Goal: Use online tool/utility: Utilize a website feature to perform a specific function

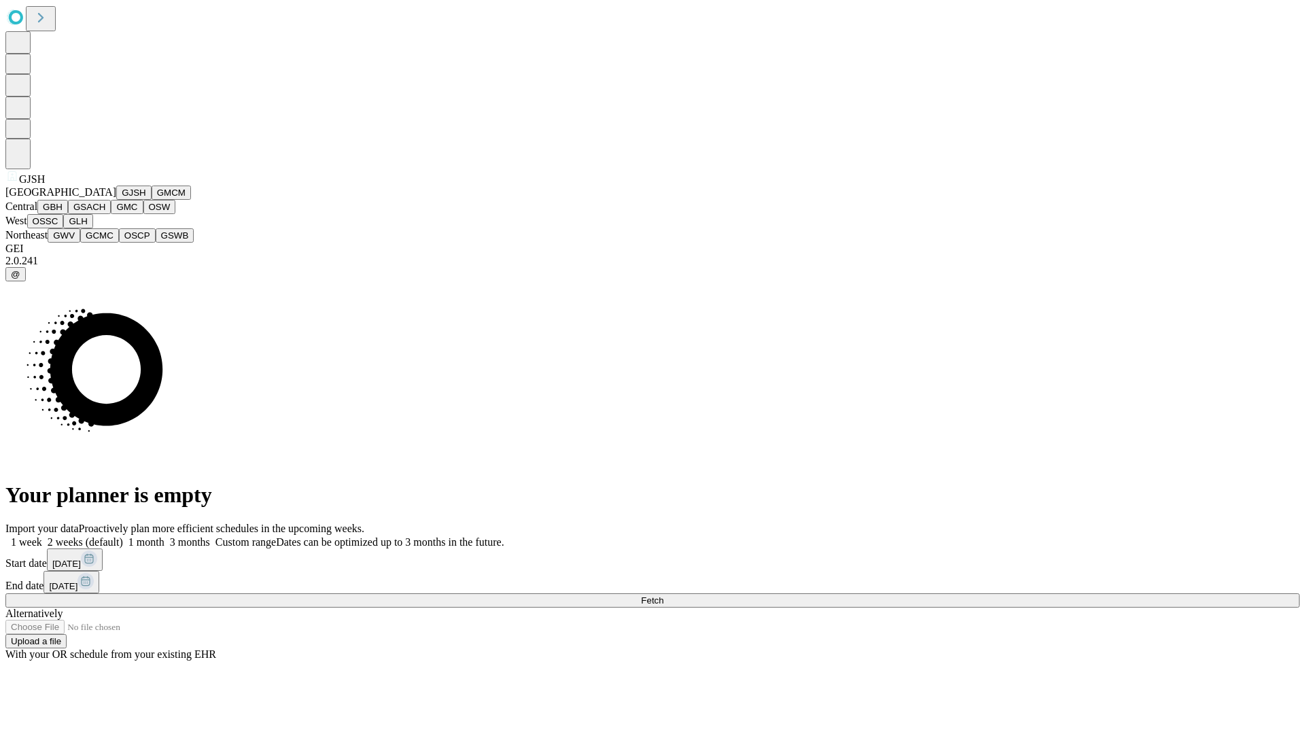
click at [116, 200] on button "GJSH" at bounding box center [133, 192] width 35 height 14
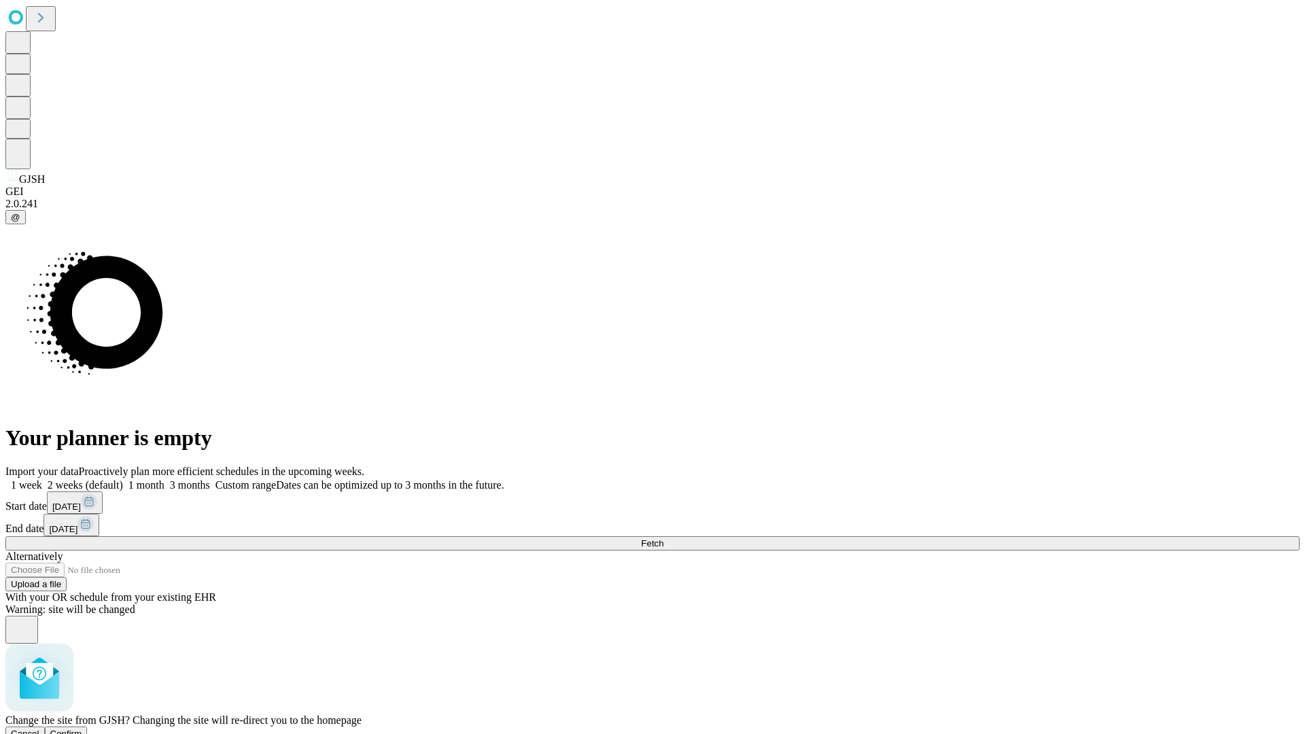
click at [82, 728] on span "Confirm" at bounding box center [66, 733] width 32 height 10
click at [164, 479] on label "1 month" at bounding box center [143, 485] width 41 height 12
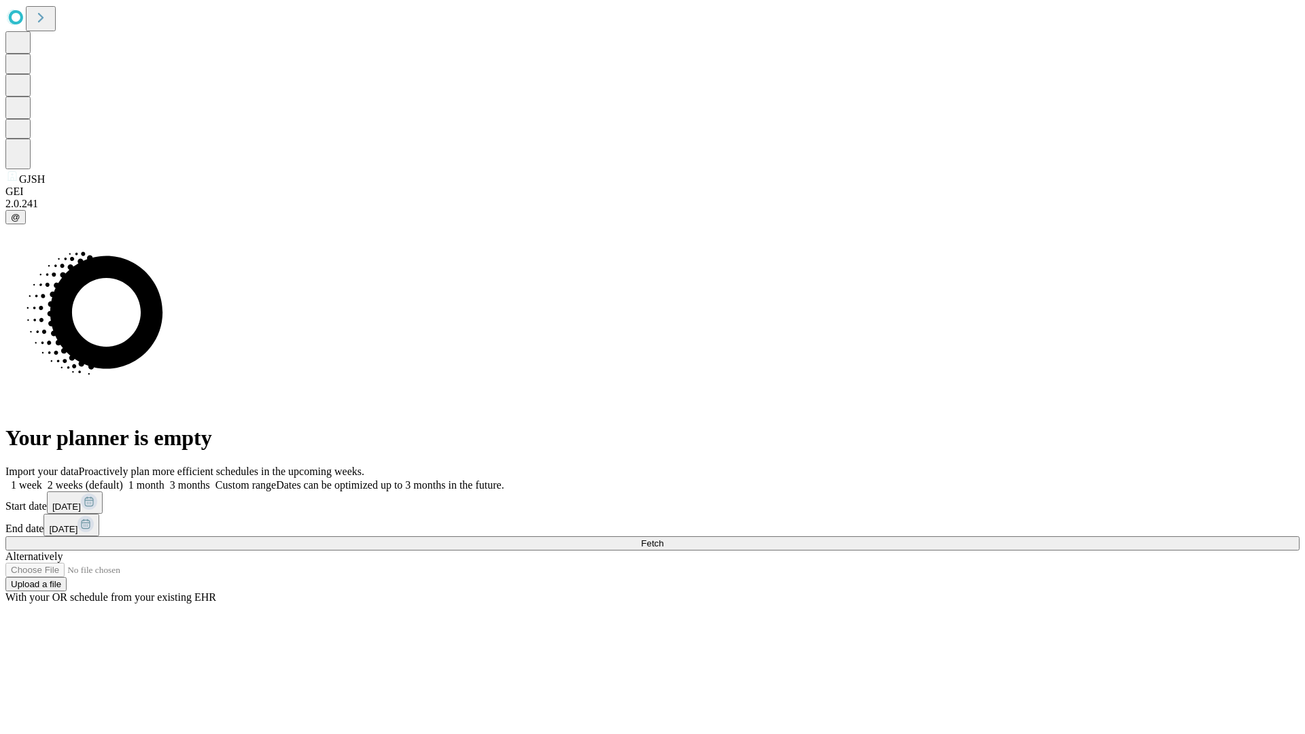
click at [663, 538] on span "Fetch" at bounding box center [652, 543] width 22 height 10
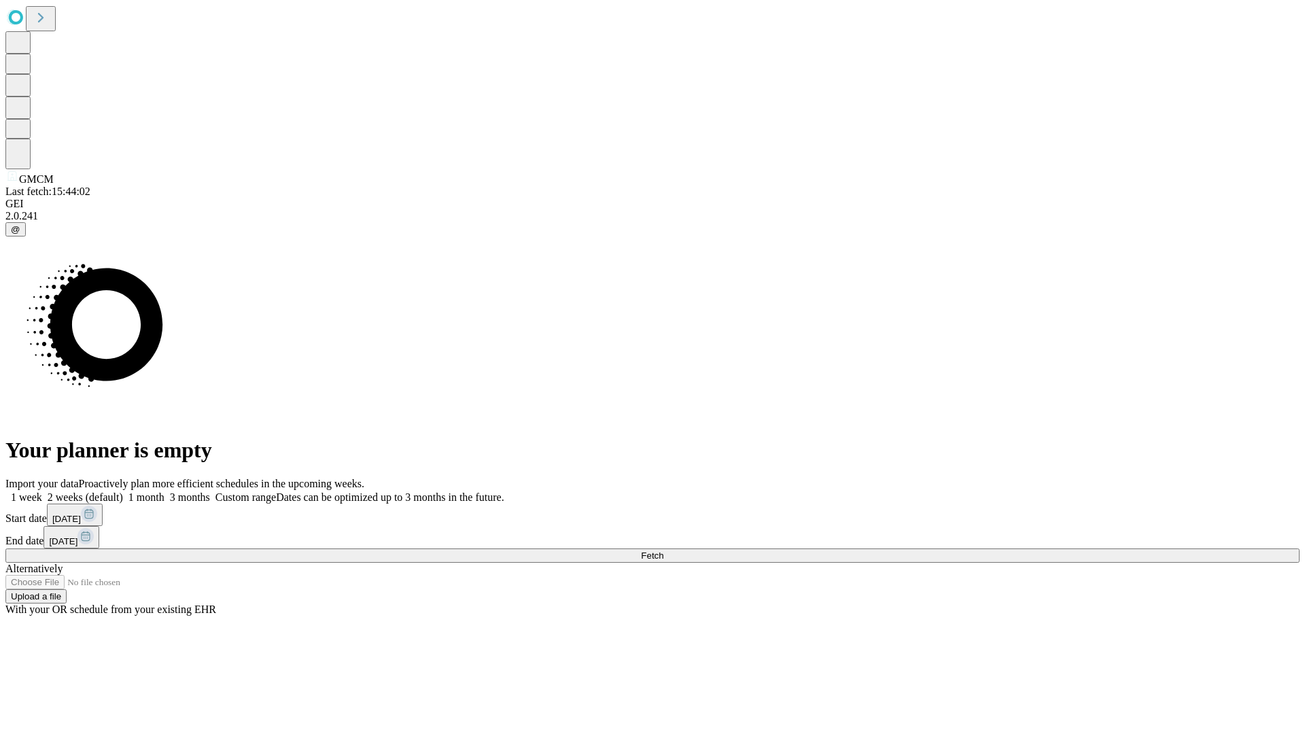
click at [164, 491] on label "1 month" at bounding box center [143, 497] width 41 height 12
click at [663, 550] on span "Fetch" at bounding box center [652, 555] width 22 height 10
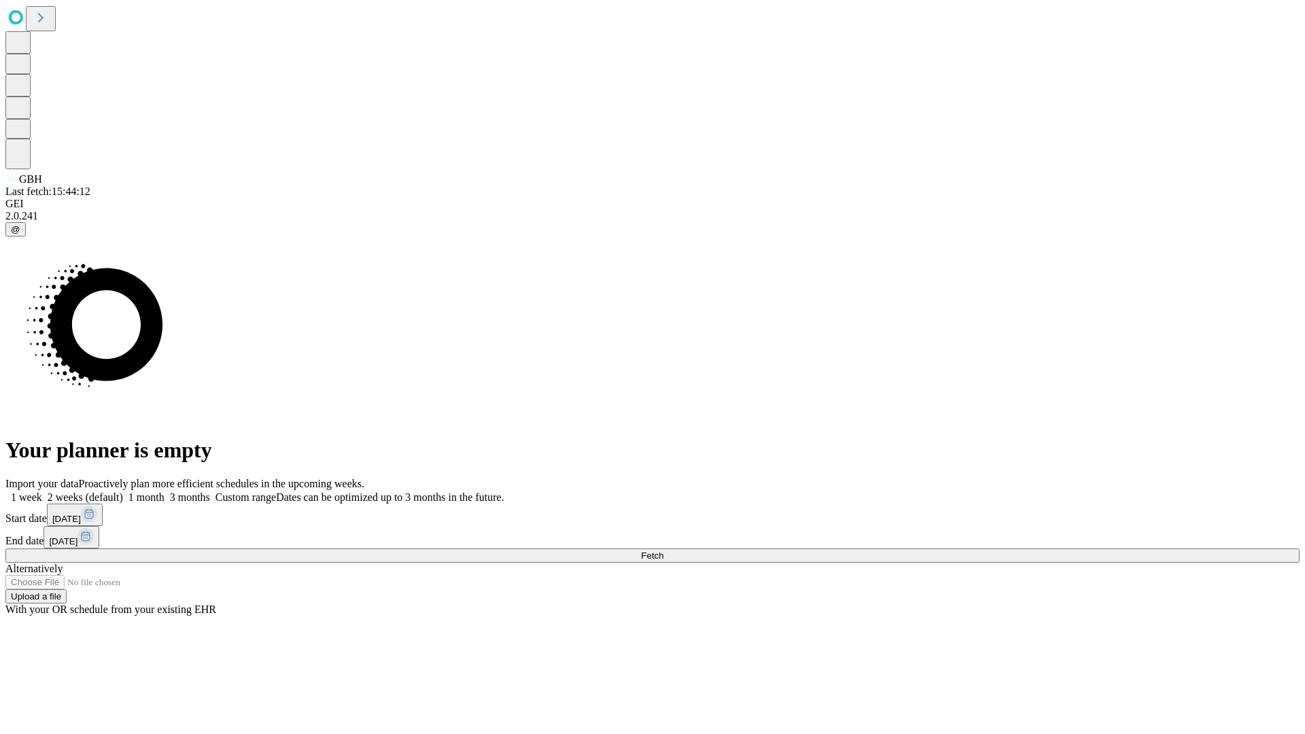
click at [164, 491] on label "1 month" at bounding box center [143, 497] width 41 height 12
click at [663, 550] on span "Fetch" at bounding box center [652, 555] width 22 height 10
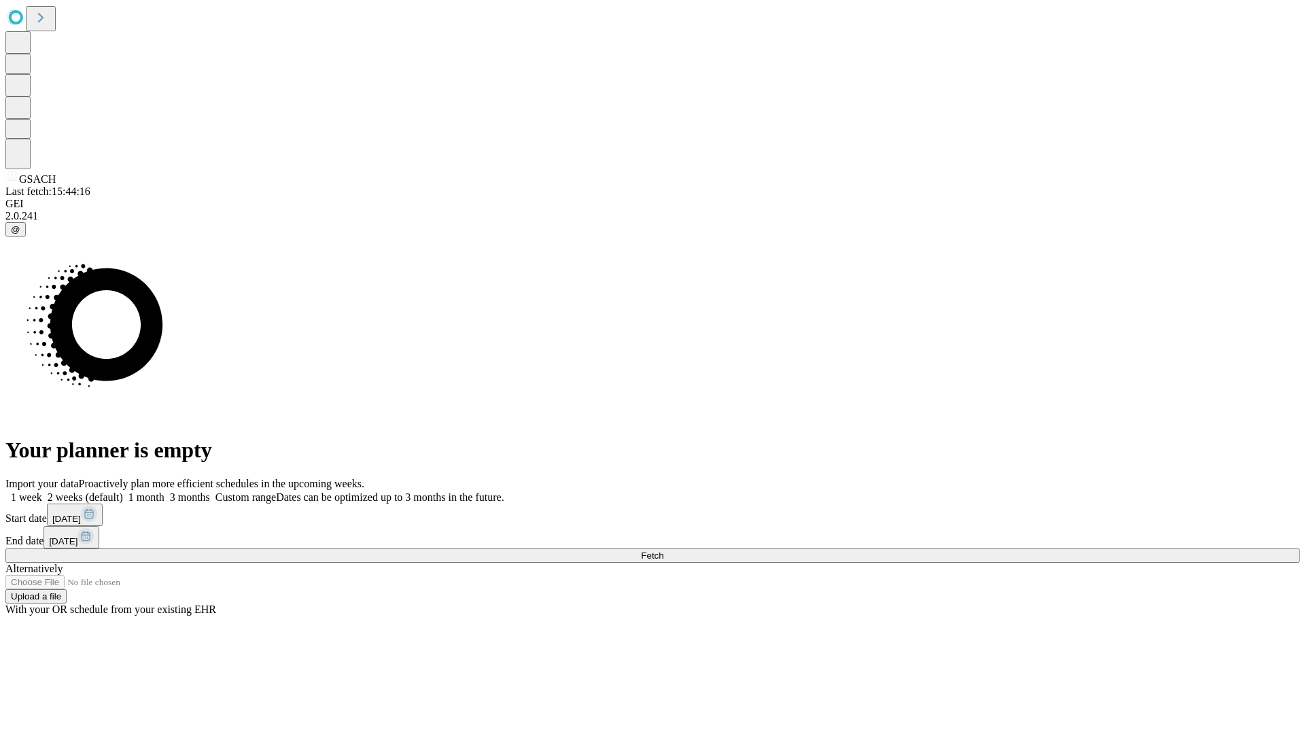
click at [164, 491] on label "1 month" at bounding box center [143, 497] width 41 height 12
click at [663, 550] on span "Fetch" at bounding box center [652, 555] width 22 height 10
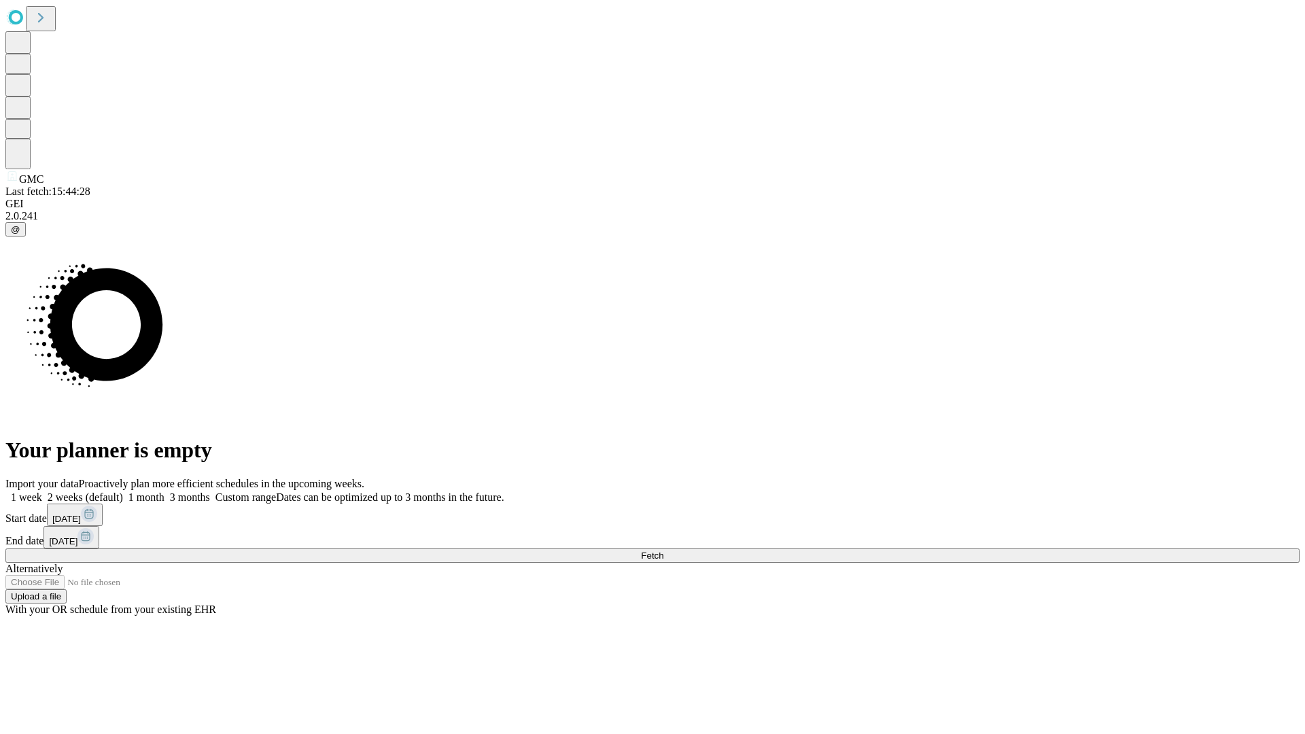
click at [663, 550] on span "Fetch" at bounding box center [652, 555] width 22 height 10
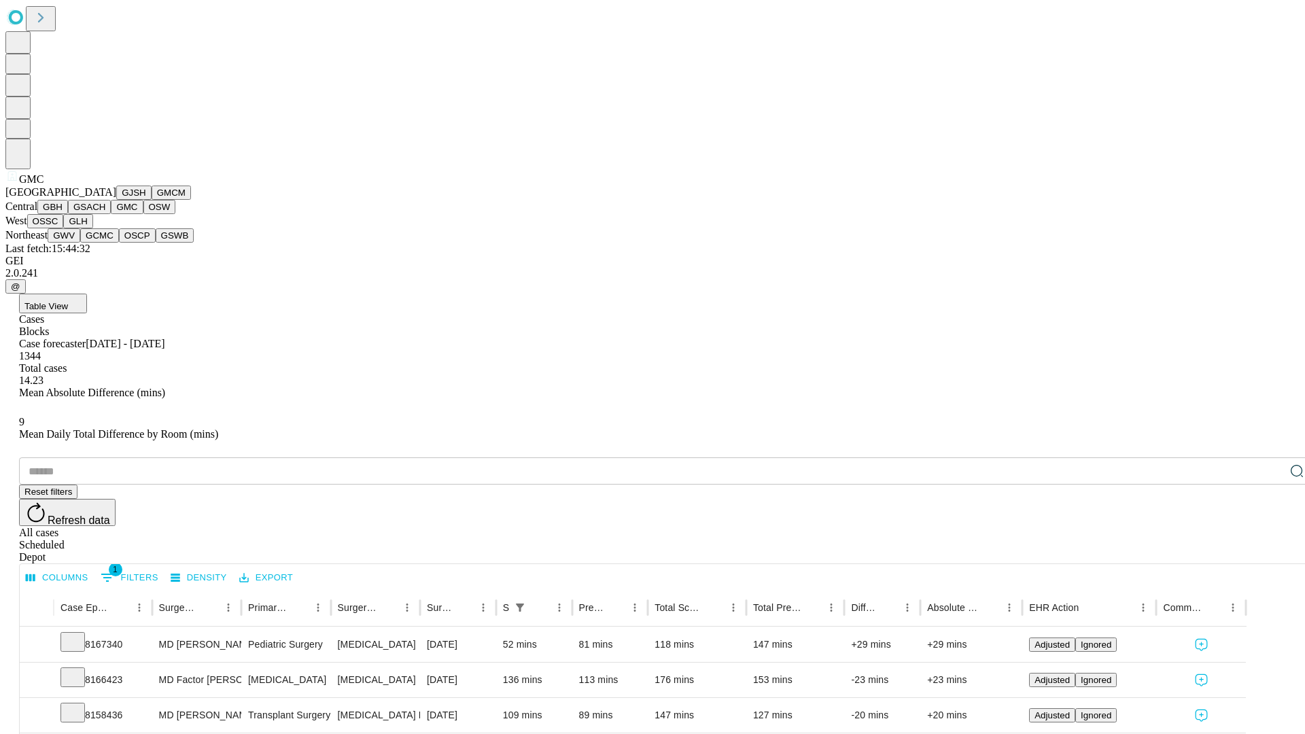
click at [143, 214] on button "OSW" at bounding box center [159, 207] width 33 height 14
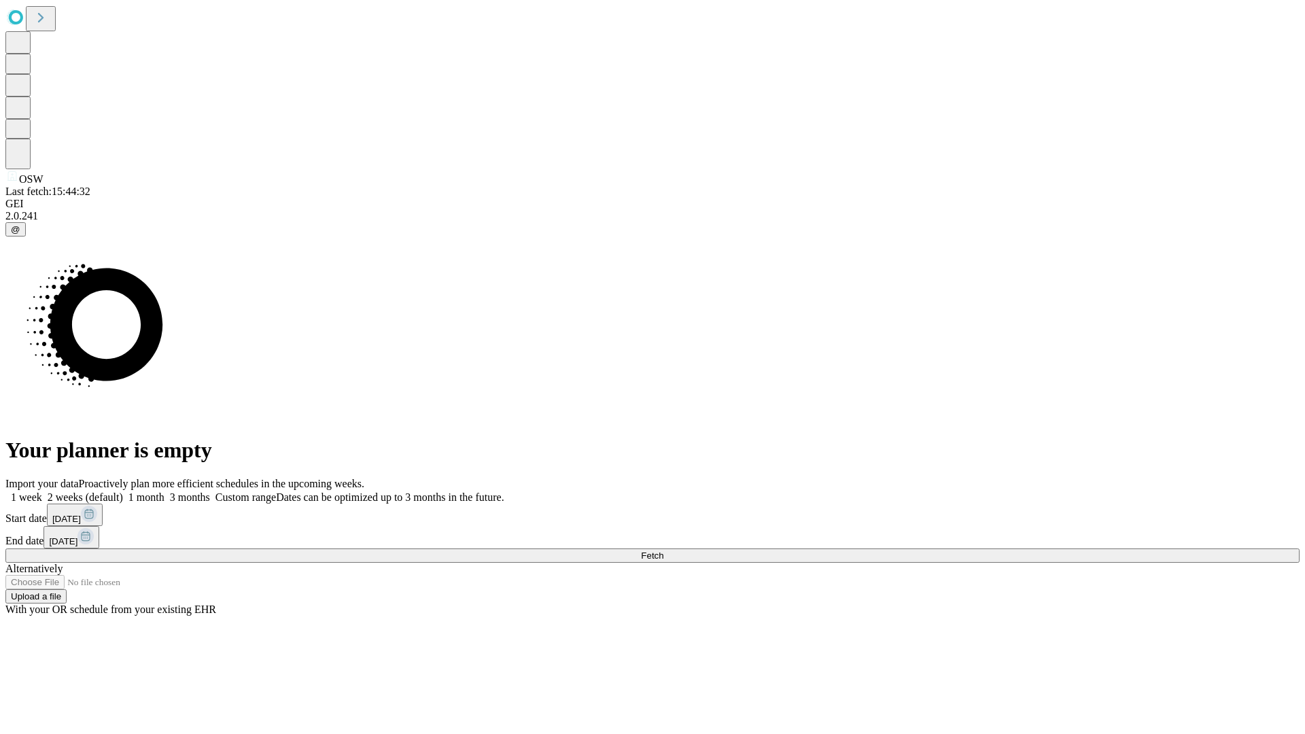
click at [164, 491] on label "1 month" at bounding box center [143, 497] width 41 height 12
click at [663, 550] on span "Fetch" at bounding box center [652, 555] width 22 height 10
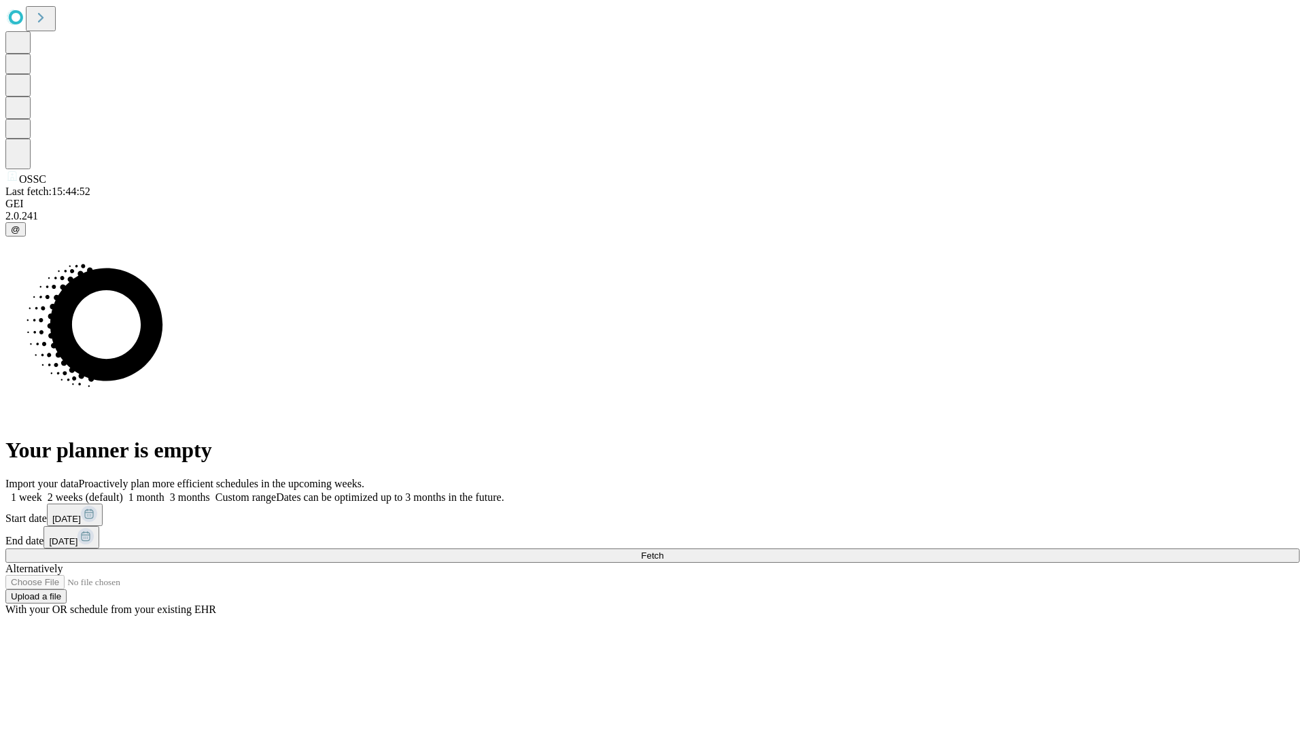
click at [164, 491] on label "1 month" at bounding box center [143, 497] width 41 height 12
click at [663, 550] on span "Fetch" at bounding box center [652, 555] width 22 height 10
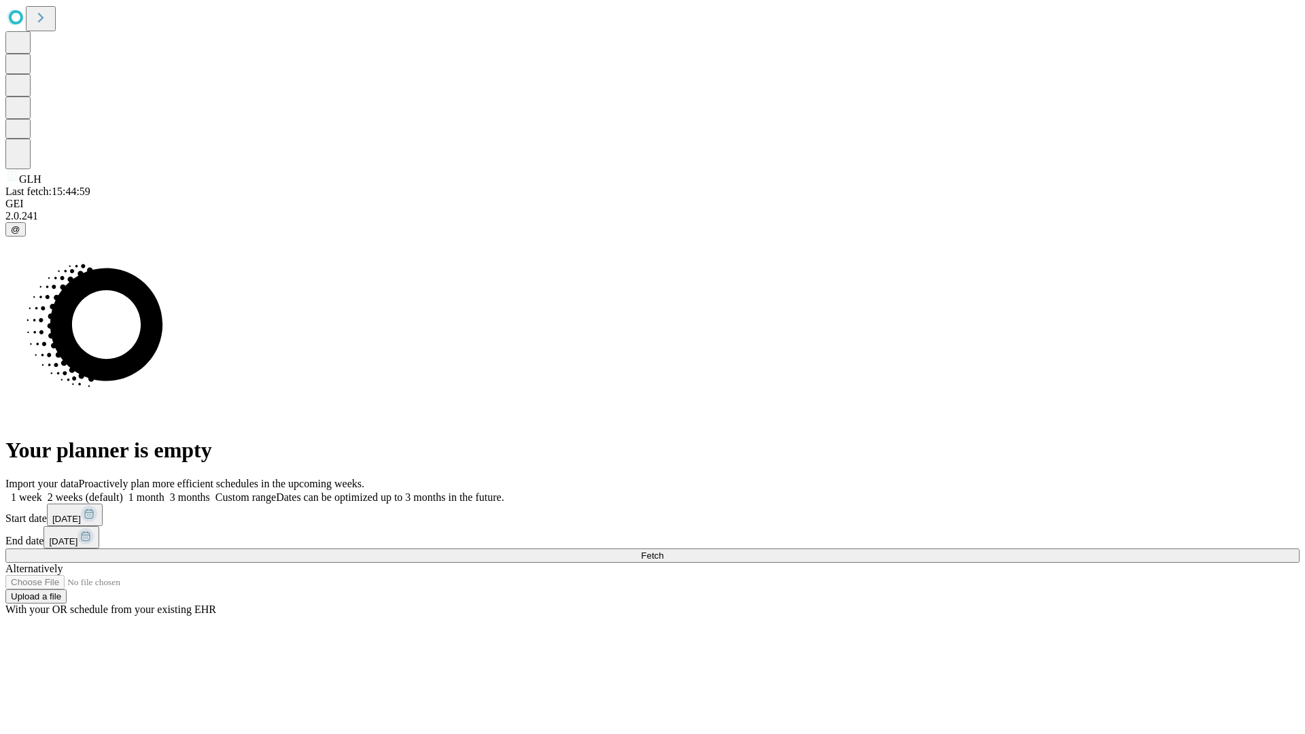
click at [164, 491] on label "1 month" at bounding box center [143, 497] width 41 height 12
click at [663, 550] on span "Fetch" at bounding box center [652, 555] width 22 height 10
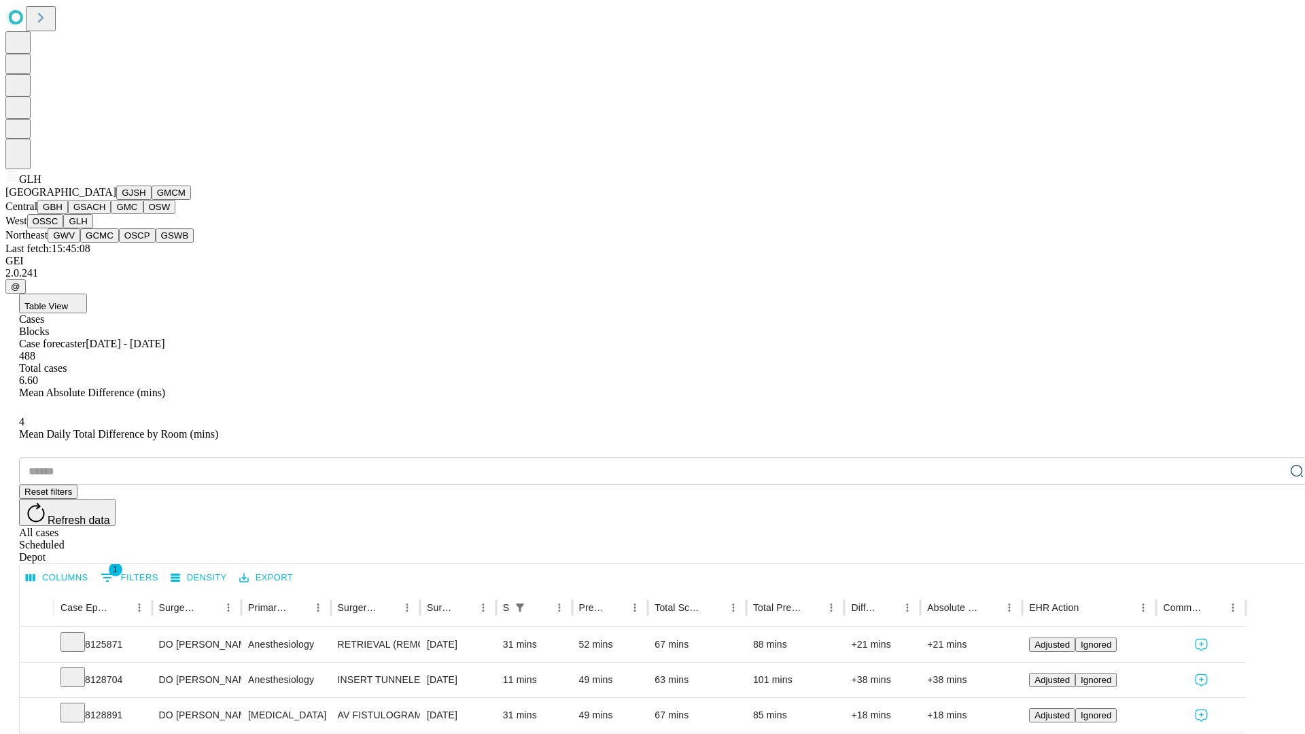
click at [80, 243] on button "GWV" at bounding box center [64, 235] width 33 height 14
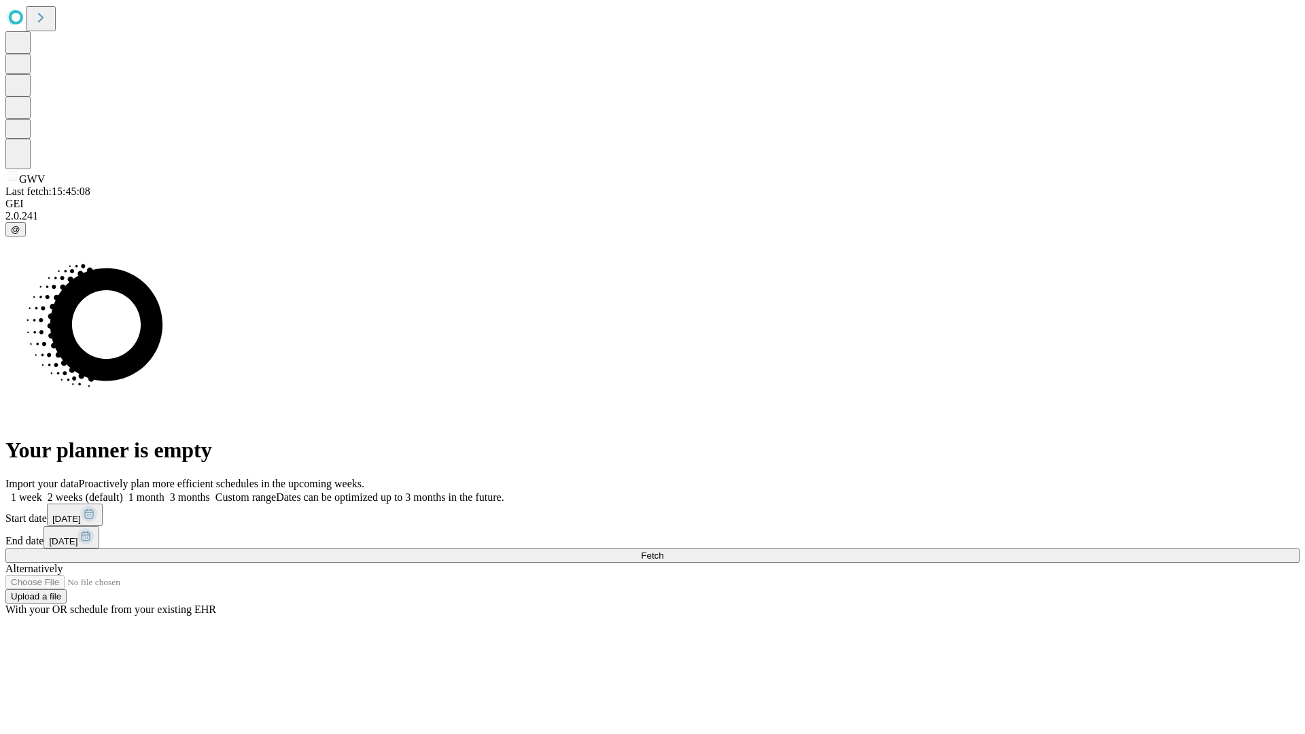
click at [164, 491] on label "1 month" at bounding box center [143, 497] width 41 height 12
click at [663, 550] on span "Fetch" at bounding box center [652, 555] width 22 height 10
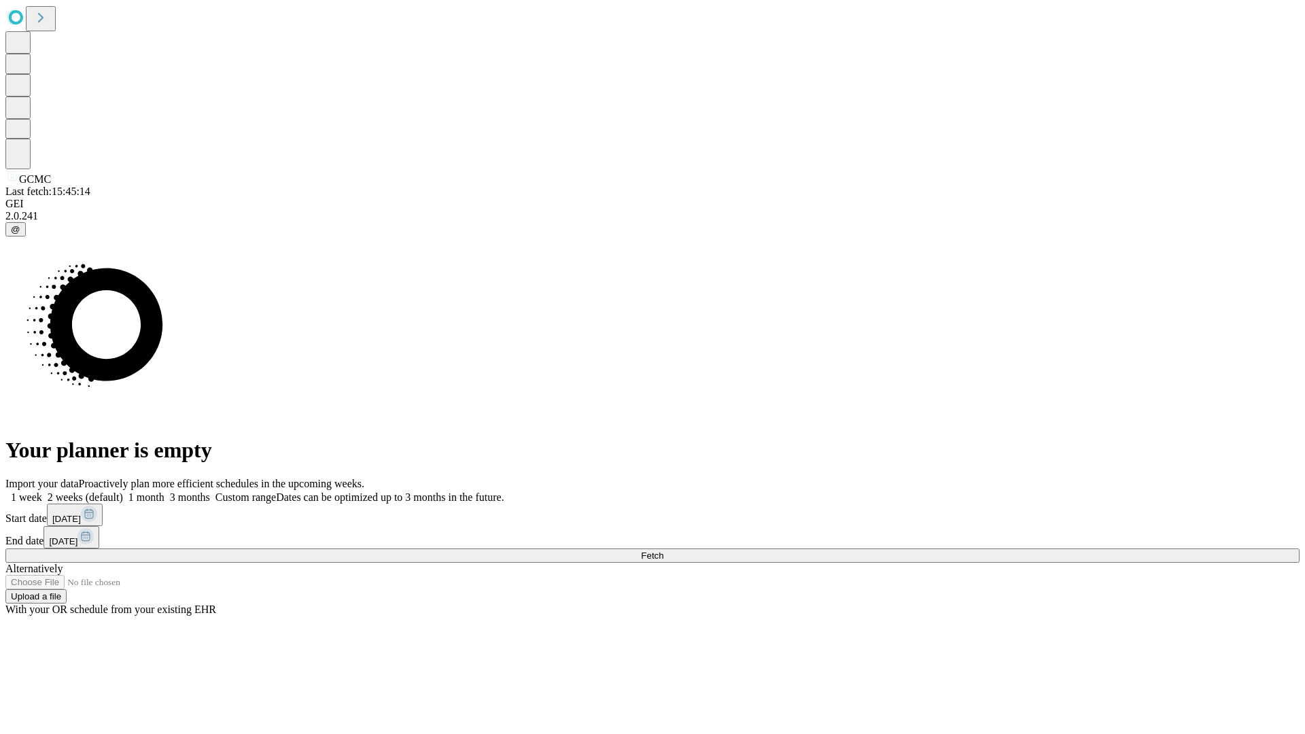
click at [164, 491] on label "1 month" at bounding box center [143, 497] width 41 height 12
click at [663, 550] on span "Fetch" at bounding box center [652, 555] width 22 height 10
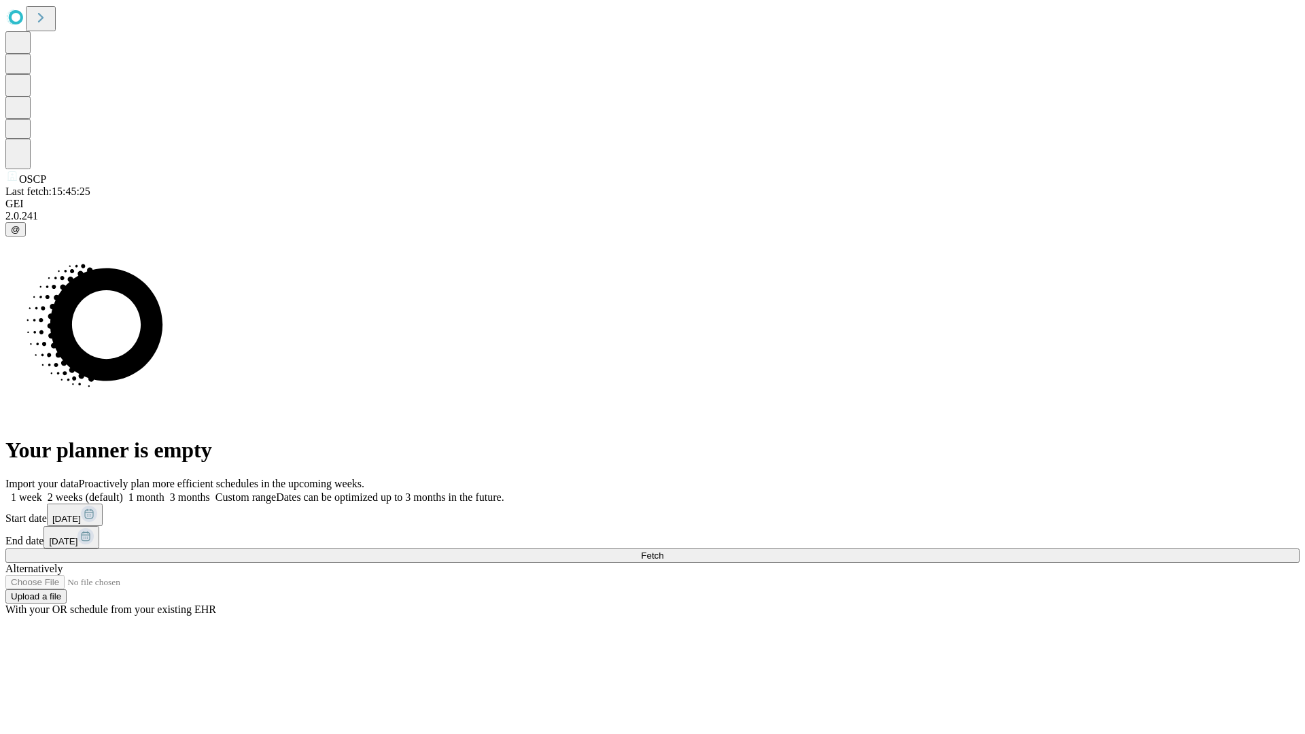
click at [164, 491] on label "1 month" at bounding box center [143, 497] width 41 height 12
click at [663, 550] on span "Fetch" at bounding box center [652, 555] width 22 height 10
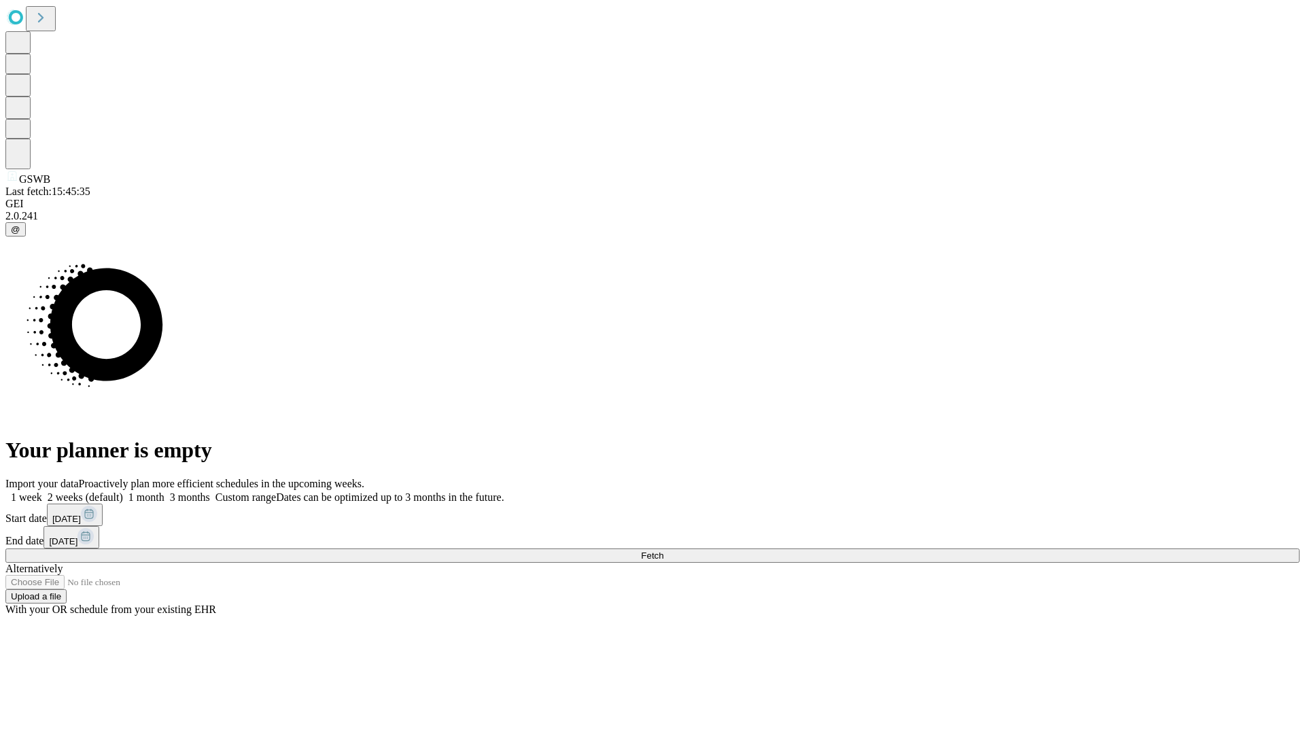
click at [164, 491] on label "1 month" at bounding box center [143, 497] width 41 height 12
click at [663, 550] on span "Fetch" at bounding box center [652, 555] width 22 height 10
